Goal: Task Accomplishment & Management: Complete application form

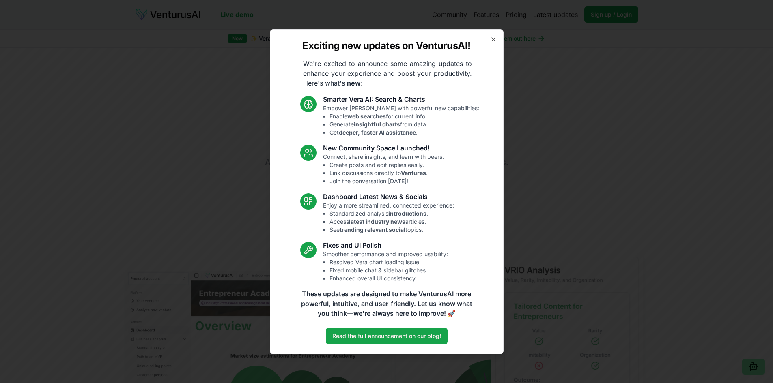
click at [495, 43] on div "Exciting new updates on VenturusAI! We're excited to announce some amazing upda…" at bounding box center [387, 191] width 234 height 325
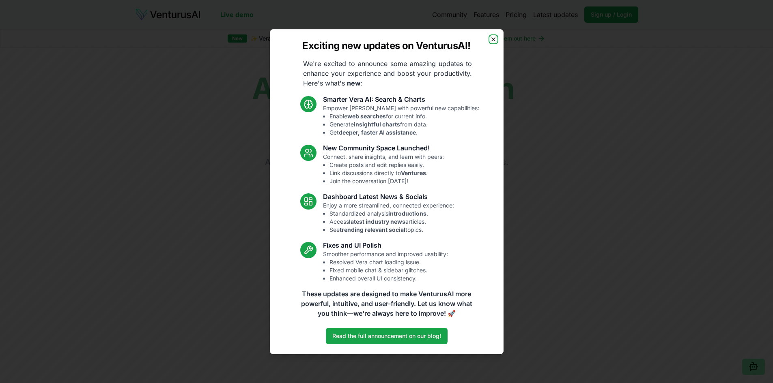
click at [493, 40] on icon "button" at bounding box center [493, 39] width 6 height 6
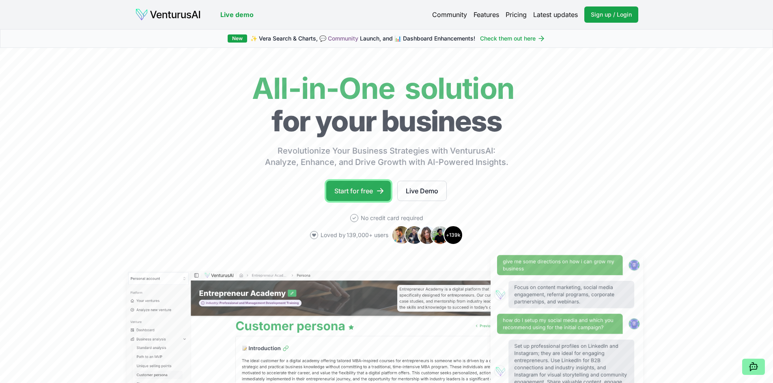
click at [358, 192] on link "Start for free" at bounding box center [358, 191] width 65 height 20
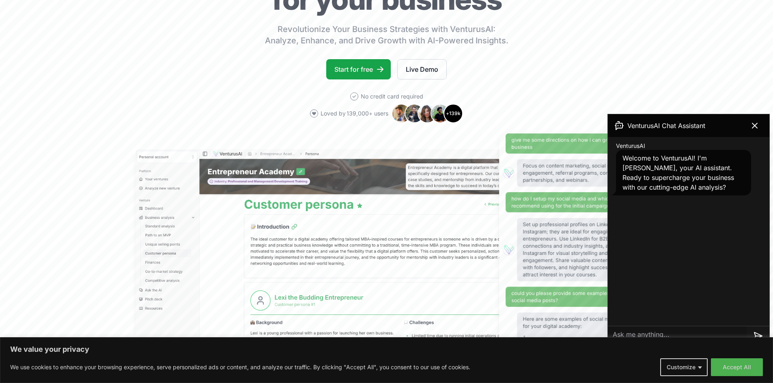
scroll to position [122, 0]
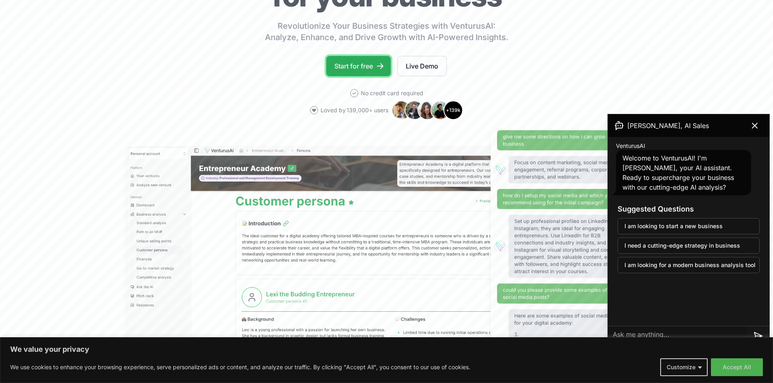
click at [377, 71] on link "Start for free" at bounding box center [358, 66] width 65 height 20
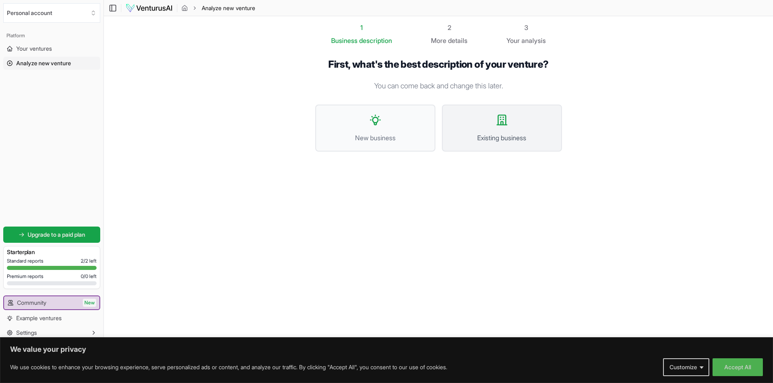
scroll to position [0, 0]
click at [630, 297] on section "1 Business description 2 More details 3 Your analysis First, what's the best de…" at bounding box center [438, 179] width 669 height 327
click at [688, 371] on button "Customize" at bounding box center [686, 368] width 46 height 18
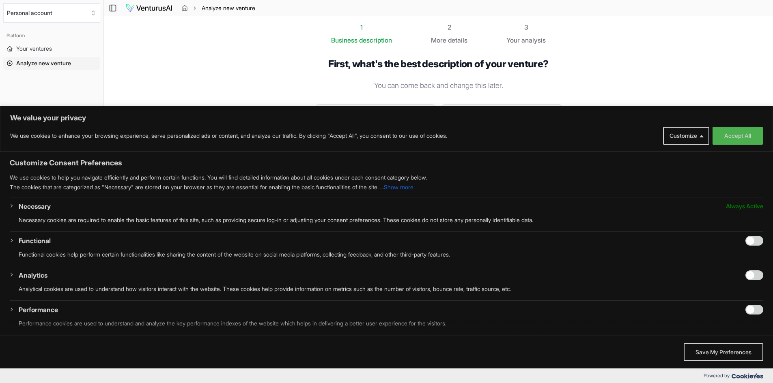
click at [584, 75] on section "1 Business description 2 More details 3 Your analysis First, what's the best de…" at bounding box center [438, 179] width 669 height 327
click at [581, 77] on section "1 Business description 2 More details 3 Your analysis First, what's the best de…" at bounding box center [438, 179] width 669 height 327
click at [670, 132] on button "Customize" at bounding box center [686, 136] width 46 height 18
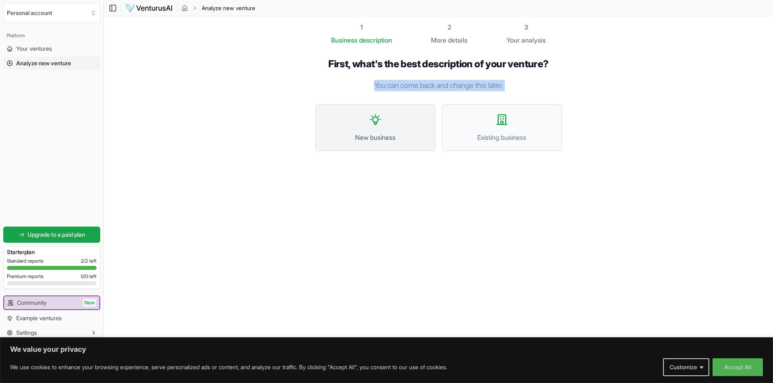
click at [415, 138] on span "New business" at bounding box center [375, 138] width 102 height 10
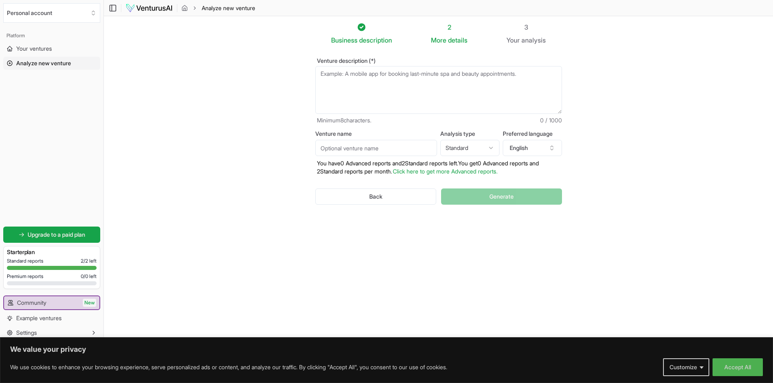
click at [477, 87] on textarea "Venture description (*)" at bounding box center [438, 90] width 247 height 48
paste textarea "FlowDeveloper: Software Description Overview: FlowDeveloper is a cloud-based Sa…"
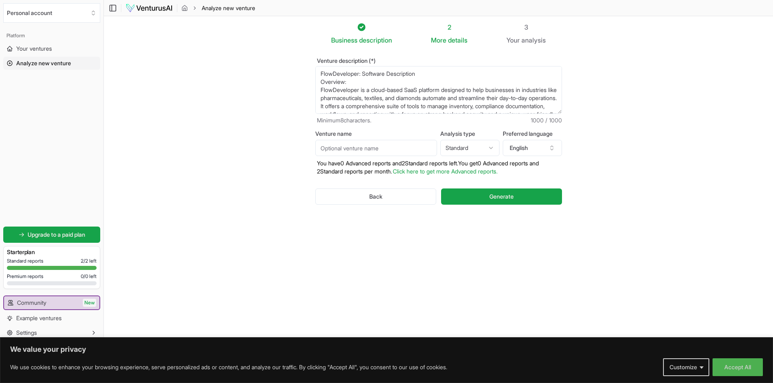
scroll to position [150, 0]
type textarea "FlowDeveloper: Software Description Overview: FlowDeveloper is a cloud-based Sa…"
click at [400, 147] on input "Venture name" at bounding box center [376, 148] width 122 height 16
type input "ABC"
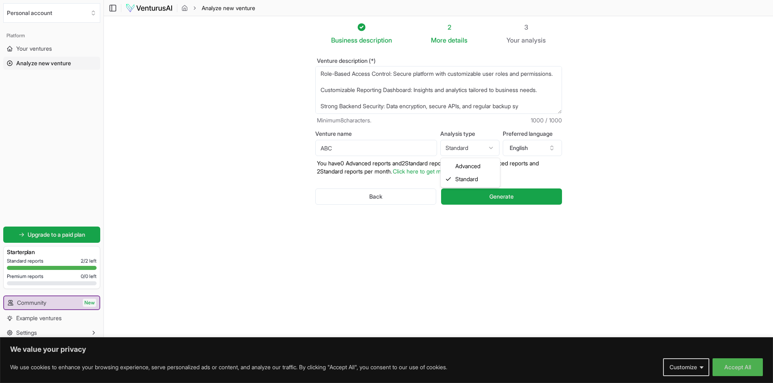
click at [482, 149] on html "We value your privacy We use cookies to enhance your browsing experience, serve…" at bounding box center [386, 191] width 773 height 383
select select "advanced"
click at [543, 144] on button "English" at bounding box center [532, 148] width 59 height 16
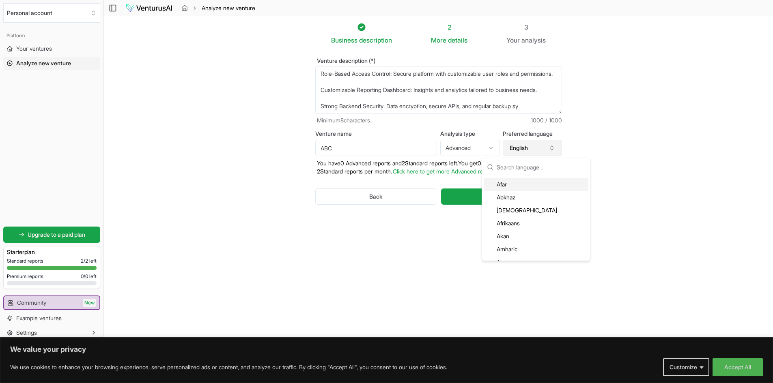
click at [519, 146] on button "English" at bounding box center [532, 148] width 59 height 16
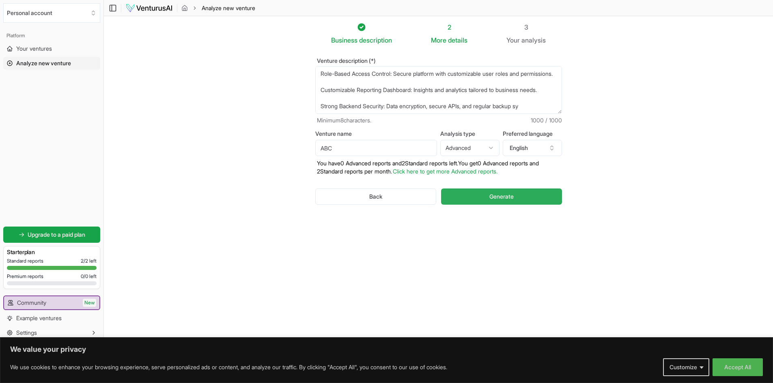
click at [500, 193] on span "Generate" at bounding box center [501, 197] width 24 height 8
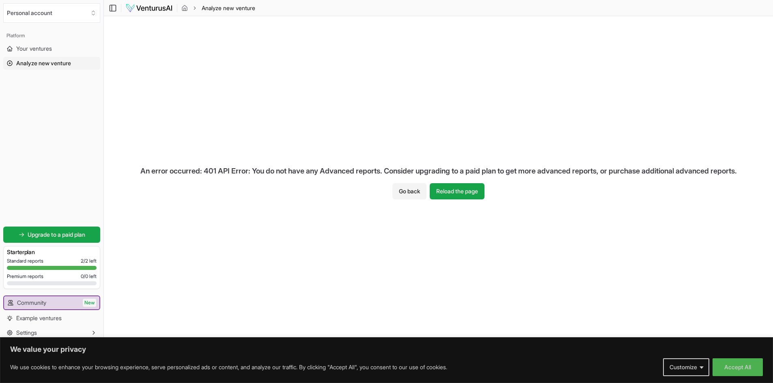
click at [453, 201] on div "An error occurred: 401 API Error: You do not have any Advanced reports. Conside…" at bounding box center [438, 179] width 669 height 327
click at [455, 196] on button "Reload the page" at bounding box center [457, 191] width 55 height 16
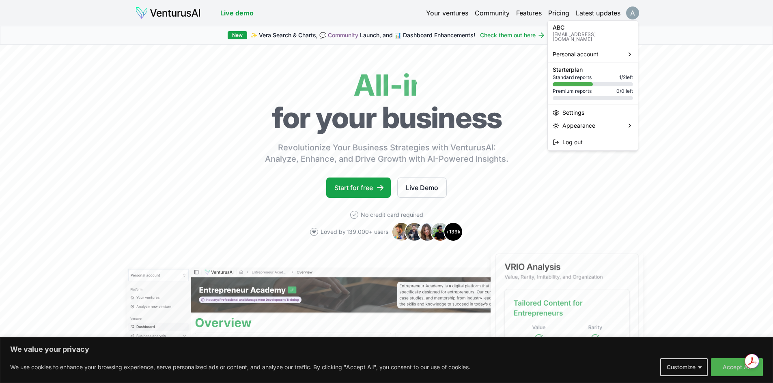
click at [636, 11] on html "We value your privacy We use cookies to enhance your browsing experience, serve…" at bounding box center [386, 191] width 773 height 383
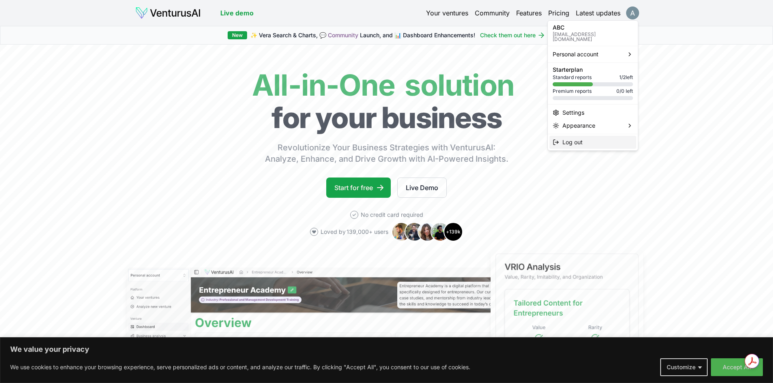
click at [582, 138] on span "Log out" at bounding box center [572, 142] width 20 height 8
